Goal: Task Accomplishment & Management: Use online tool/utility

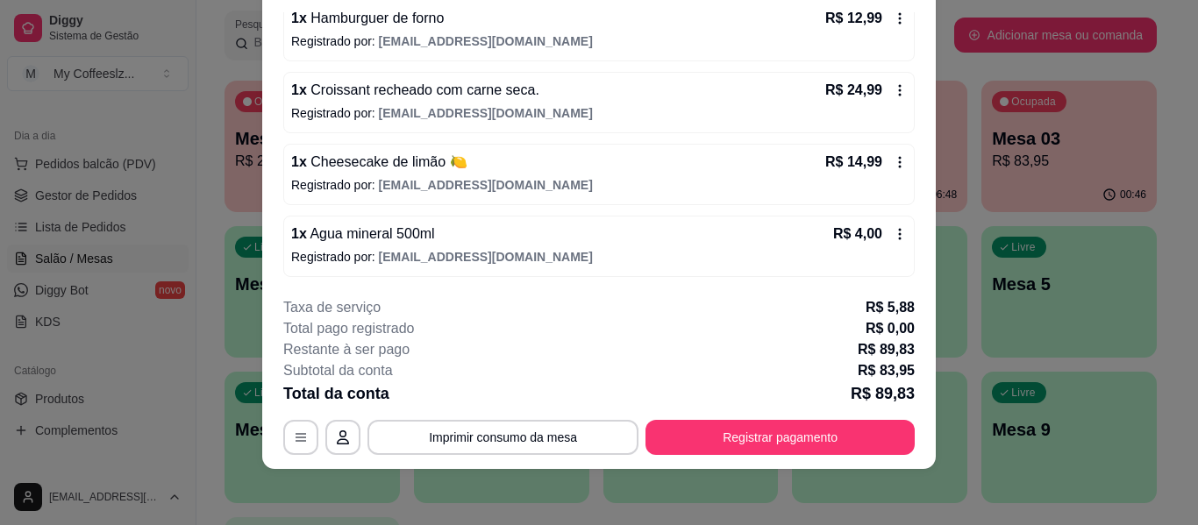
scroll to position [323, 0]
click at [726, 416] on div "**********" at bounding box center [598, 376] width 631 height 158
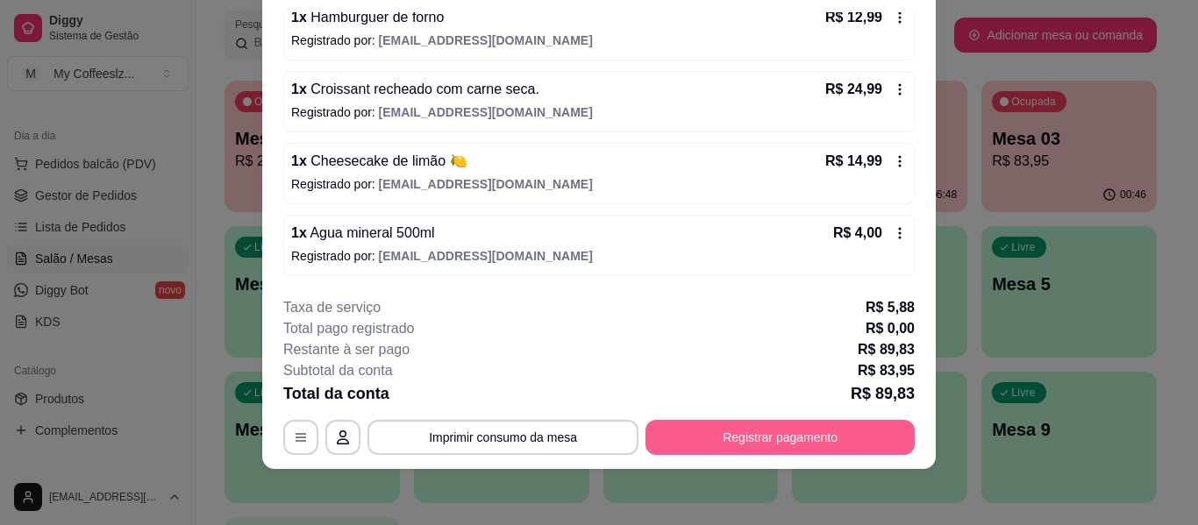
click at [738, 446] on button "Registrar pagamento" at bounding box center [779, 437] width 269 height 35
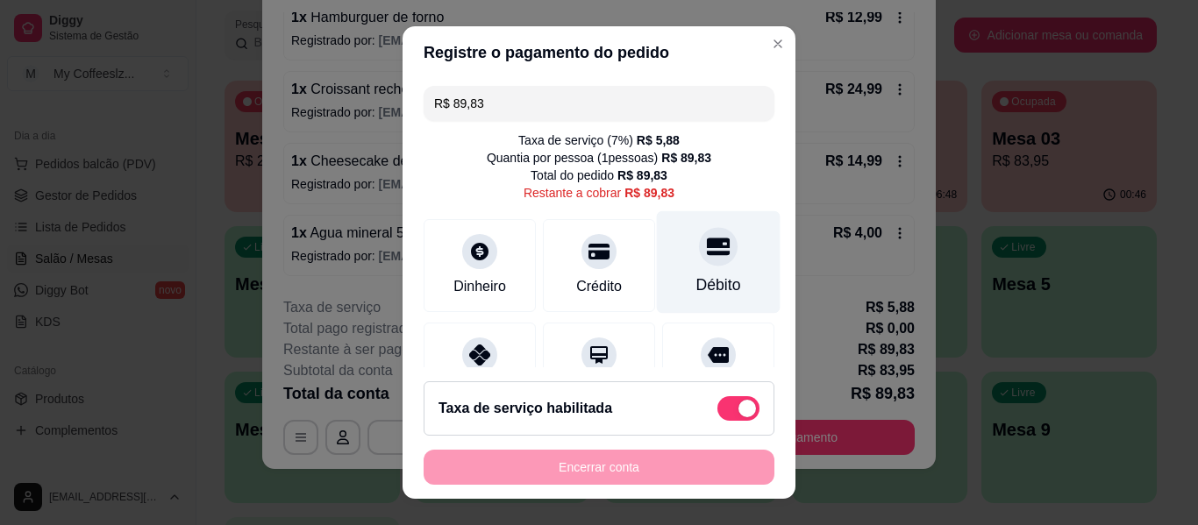
click at [711, 244] on div "Débito" at bounding box center [719, 262] width 124 height 103
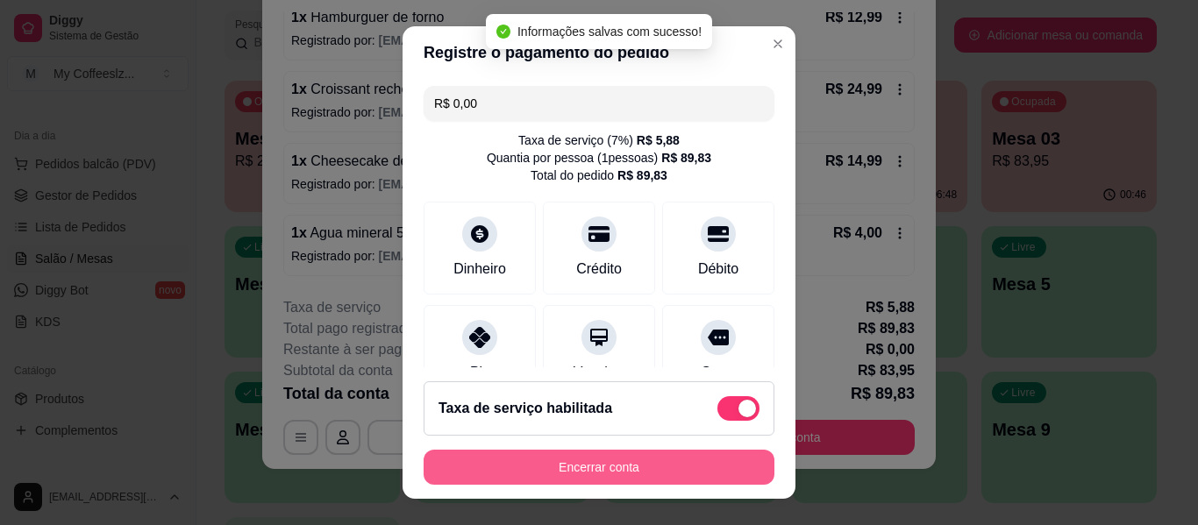
type input "R$ 0,00"
click at [617, 465] on button "Encerrar conta" at bounding box center [599, 467] width 351 height 35
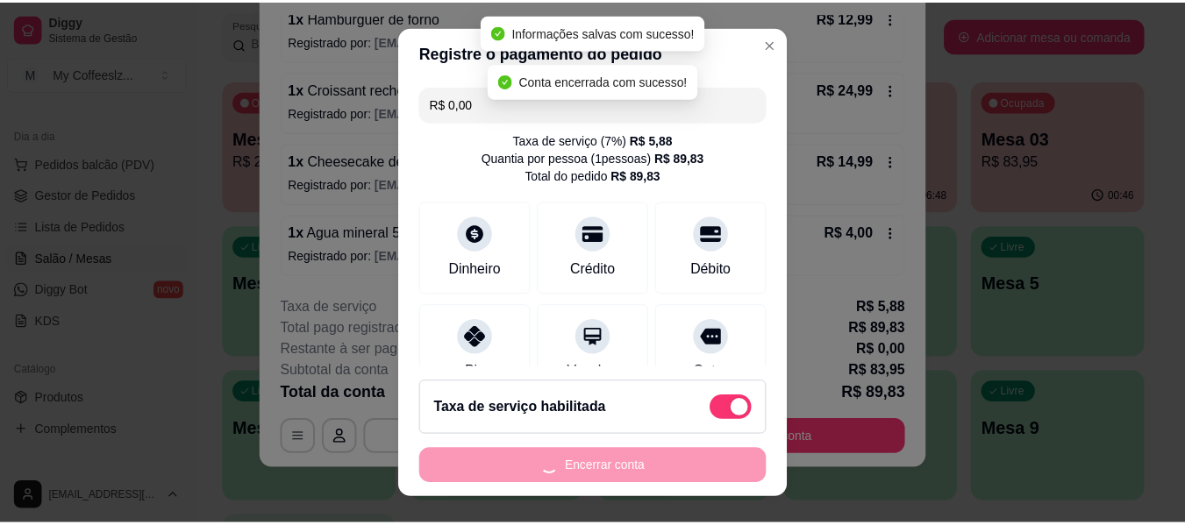
scroll to position [0, 0]
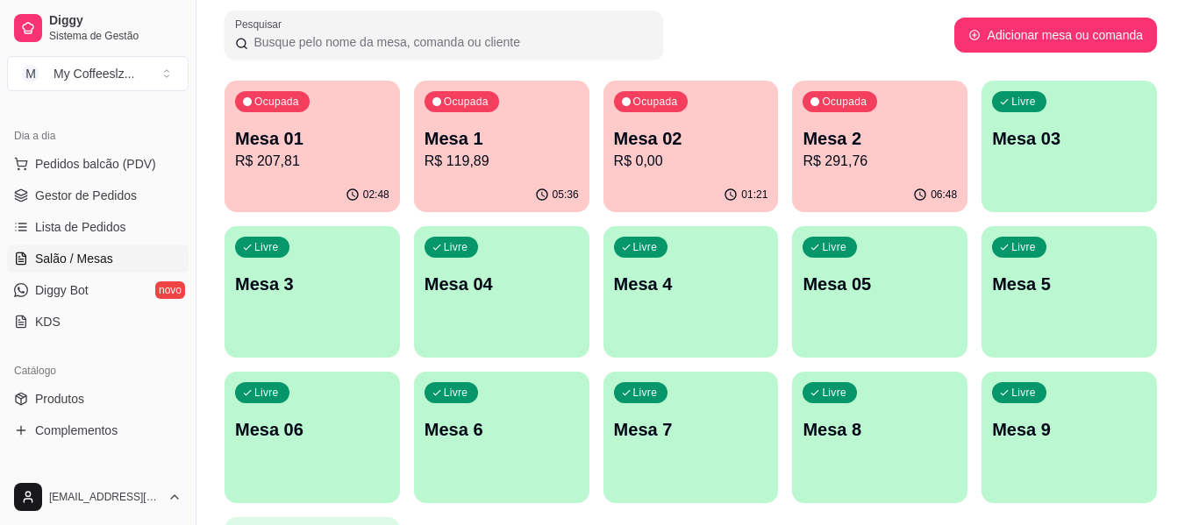
click at [700, 173] on div "Ocupada Mesa 02 R$ 0,00" at bounding box center [690, 129] width 175 height 97
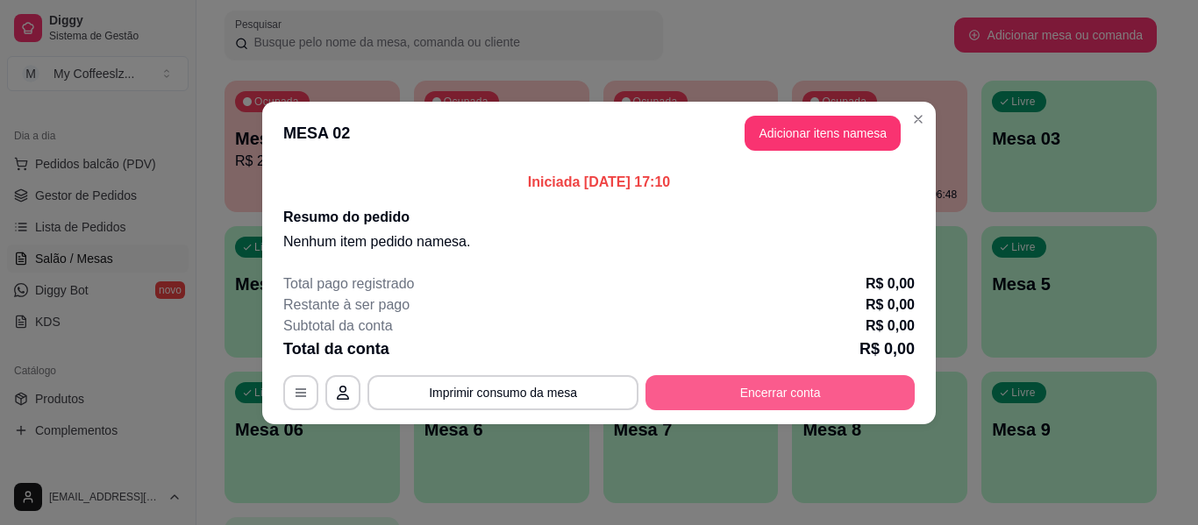
click at [710, 381] on button "Encerrar conta" at bounding box center [779, 392] width 269 height 35
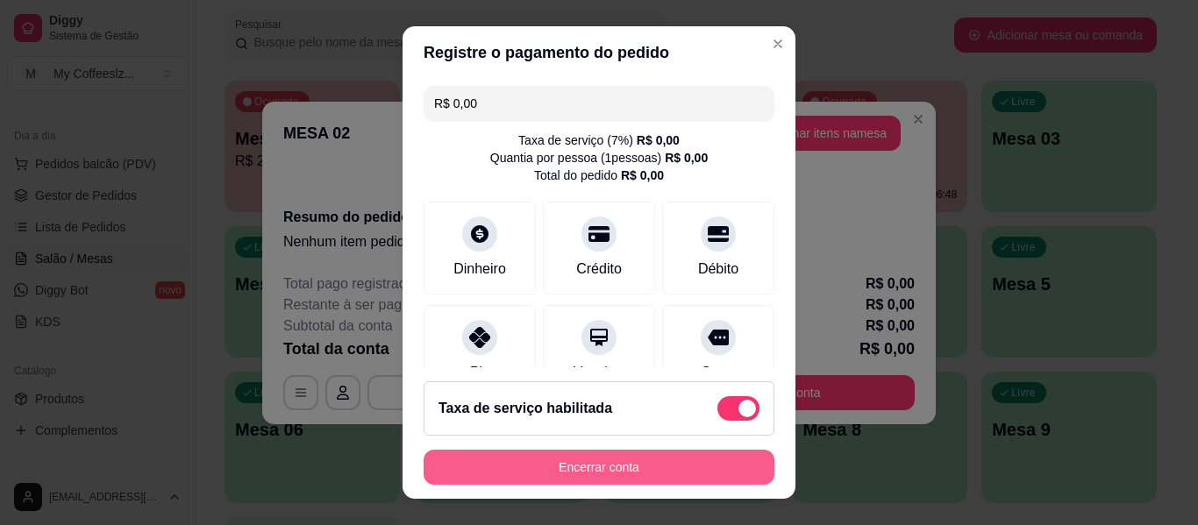
click at [747, 453] on button "Encerrar conta" at bounding box center [599, 467] width 351 height 35
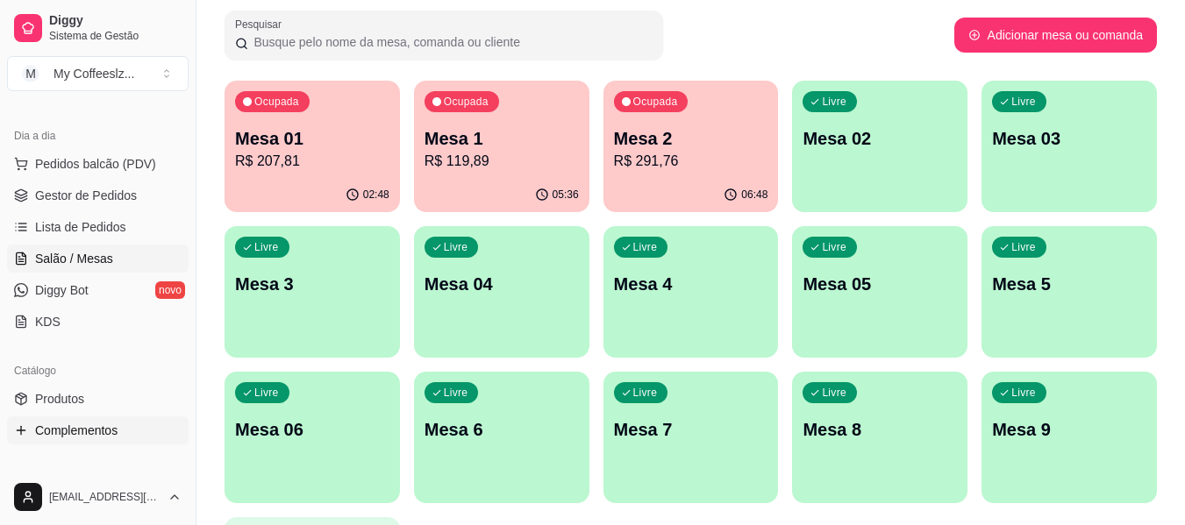
click at [99, 432] on span "Complementos" at bounding box center [76, 431] width 82 height 18
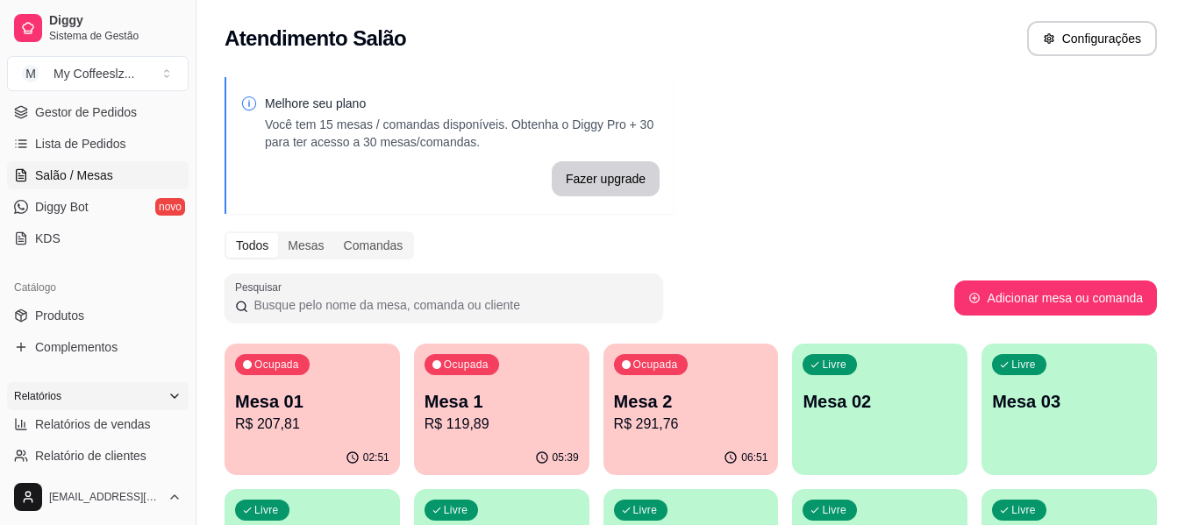
scroll to position [263, 0]
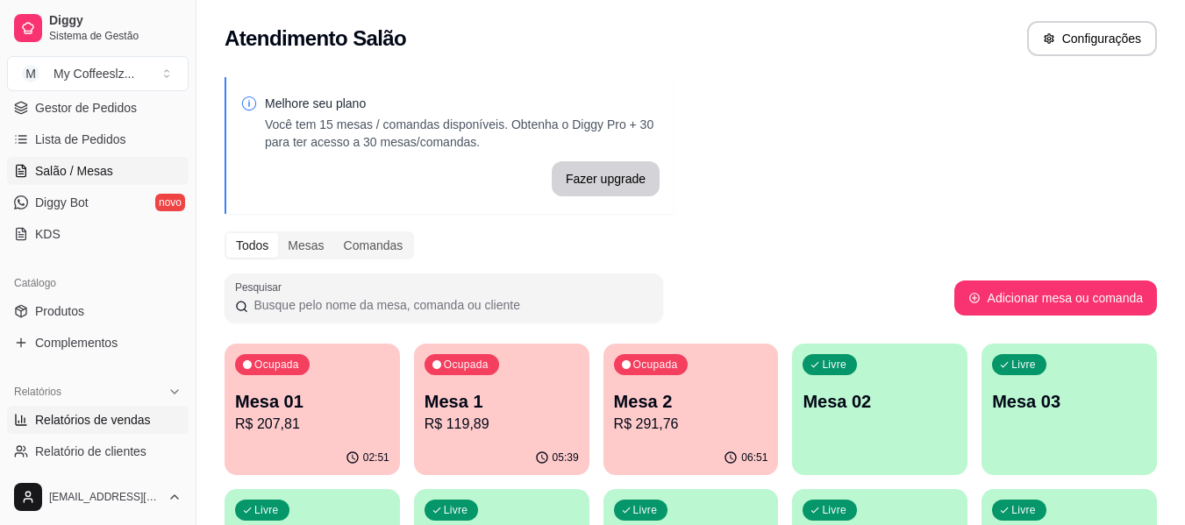
click at [86, 417] on span "Relatórios de vendas" at bounding box center [93, 420] width 116 height 18
